Goal: Task Accomplishment & Management: Use online tool/utility

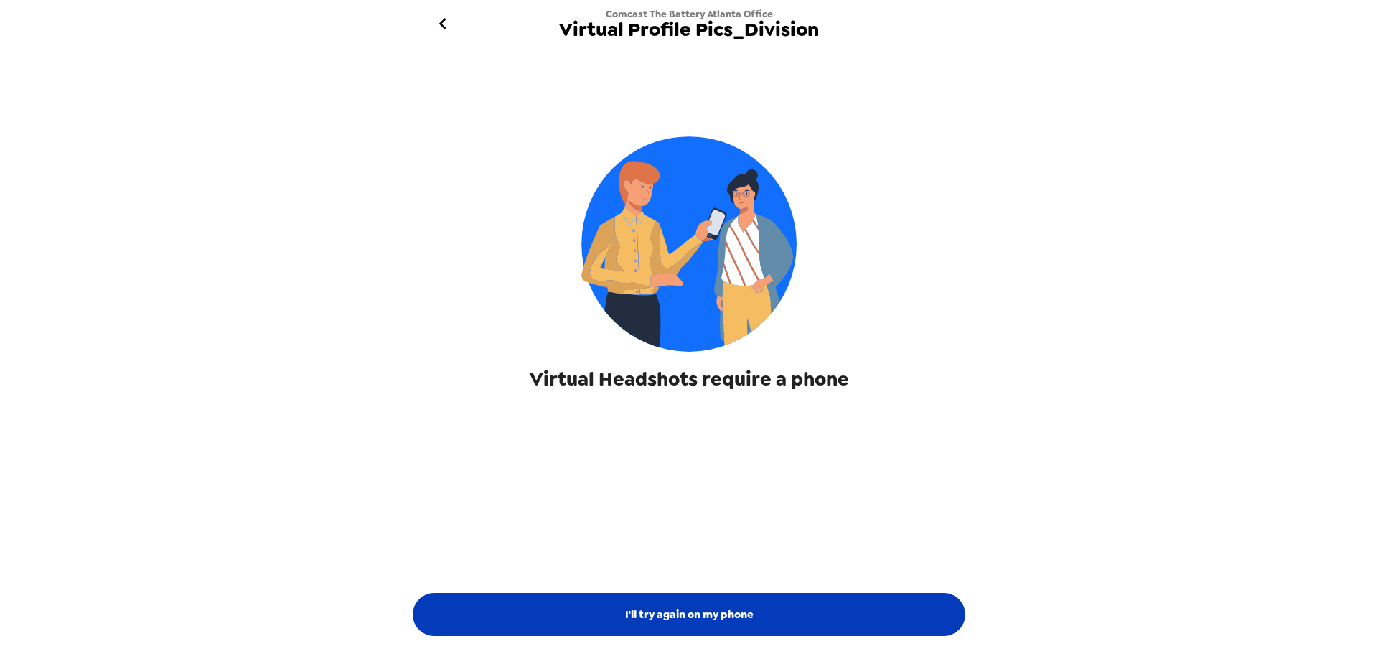
click at [760, 604] on button "I'll try again on my phone" at bounding box center [689, 614] width 552 height 43
